Goal: Task Accomplishment & Management: Complete application form

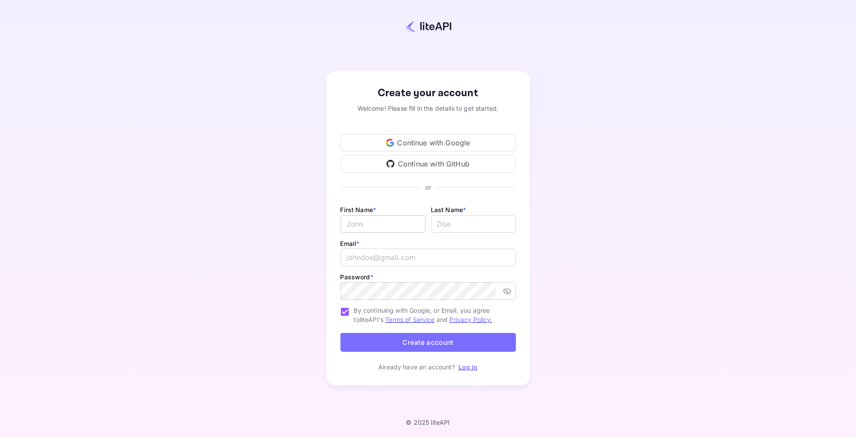
type input "[PERSON_NAME][EMAIL_ADDRESS][DOMAIN_NAME]"
click at [368, 228] on input "Email *" at bounding box center [383, 224] width 85 height 18
paste input "QUALTRICS"
type input "QUALTRICS"
click at [444, 224] on input "lastName" at bounding box center [473, 224] width 85 height 18
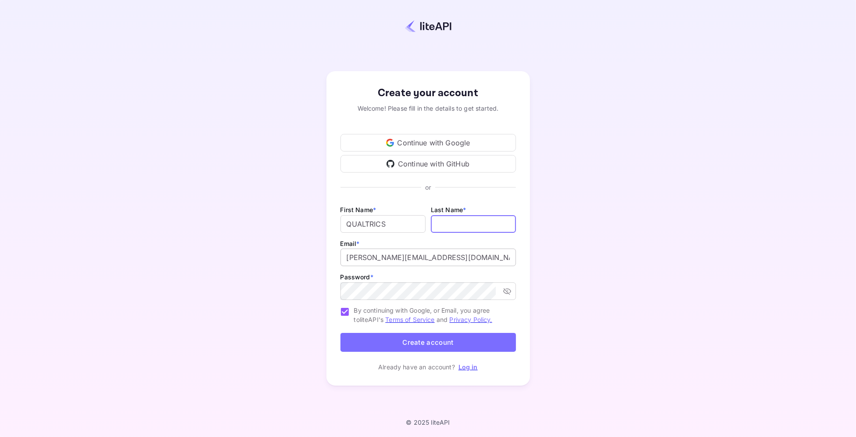
click at [380, 257] on input "[PERSON_NAME][EMAIL_ADDRESS][DOMAIN_NAME]" at bounding box center [429, 257] width 176 height 18
click at [511, 290] on icon "toggle password visibility" at bounding box center [507, 291] width 9 height 9
type input "[PERSON_NAME][EMAIL_ADDRESS][DOMAIN_NAME]"
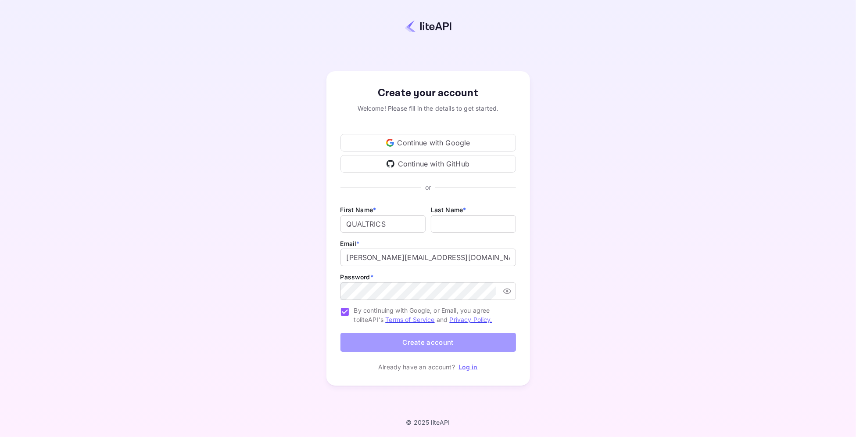
click at [430, 338] on button "Create account" at bounding box center [429, 342] width 176 height 19
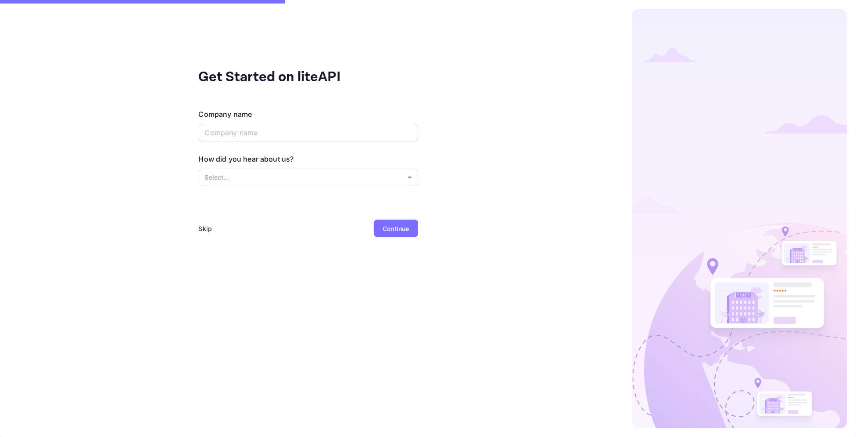
click at [201, 226] on div "Skip" at bounding box center [206, 228] width 14 height 9
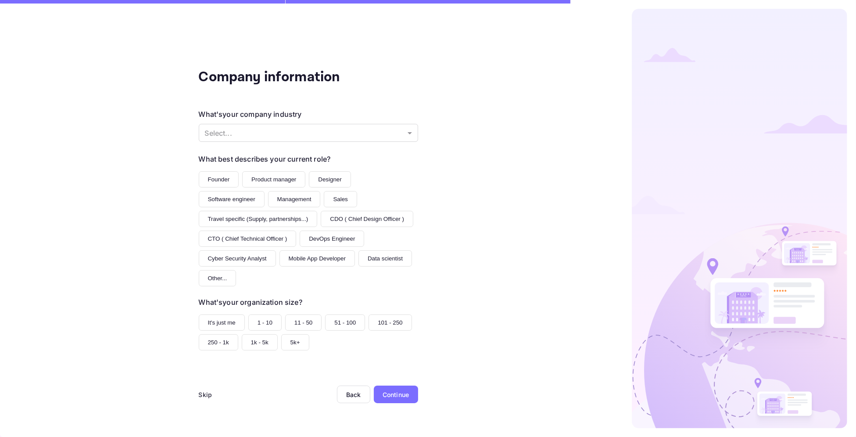
click at [202, 396] on div "Skip" at bounding box center [206, 394] width 14 height 9
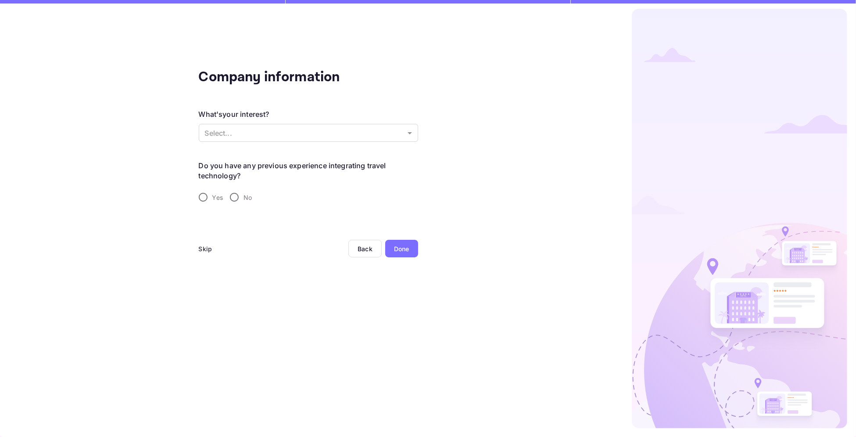
click at [209, 251] on div "Skip" at bounding box center [206, 248] width 14 height 9
